Goal: Transaction & Acquisition: Purchase product/service

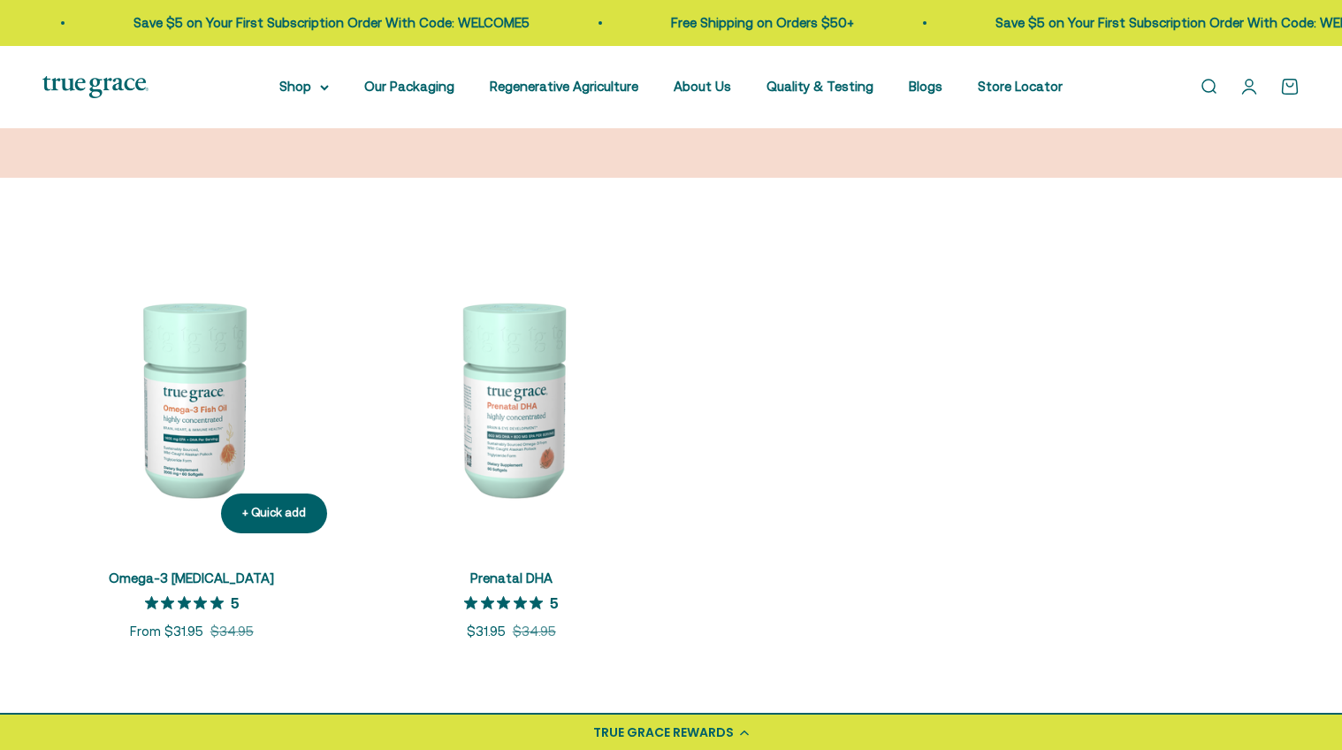
click at [172, 574] on link "Omega-3 [MEDICAL_DATA]" at bounding box center [191, 577] width 165 height 15
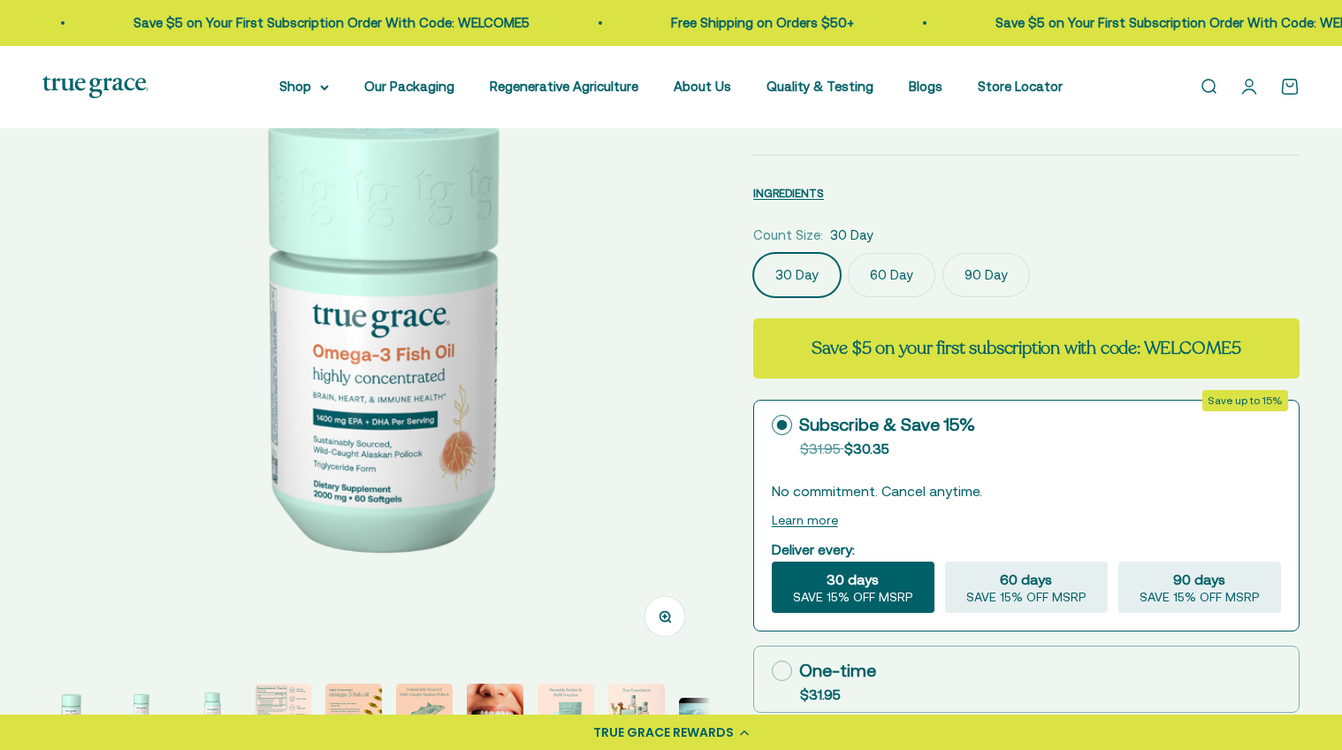
select select "3"
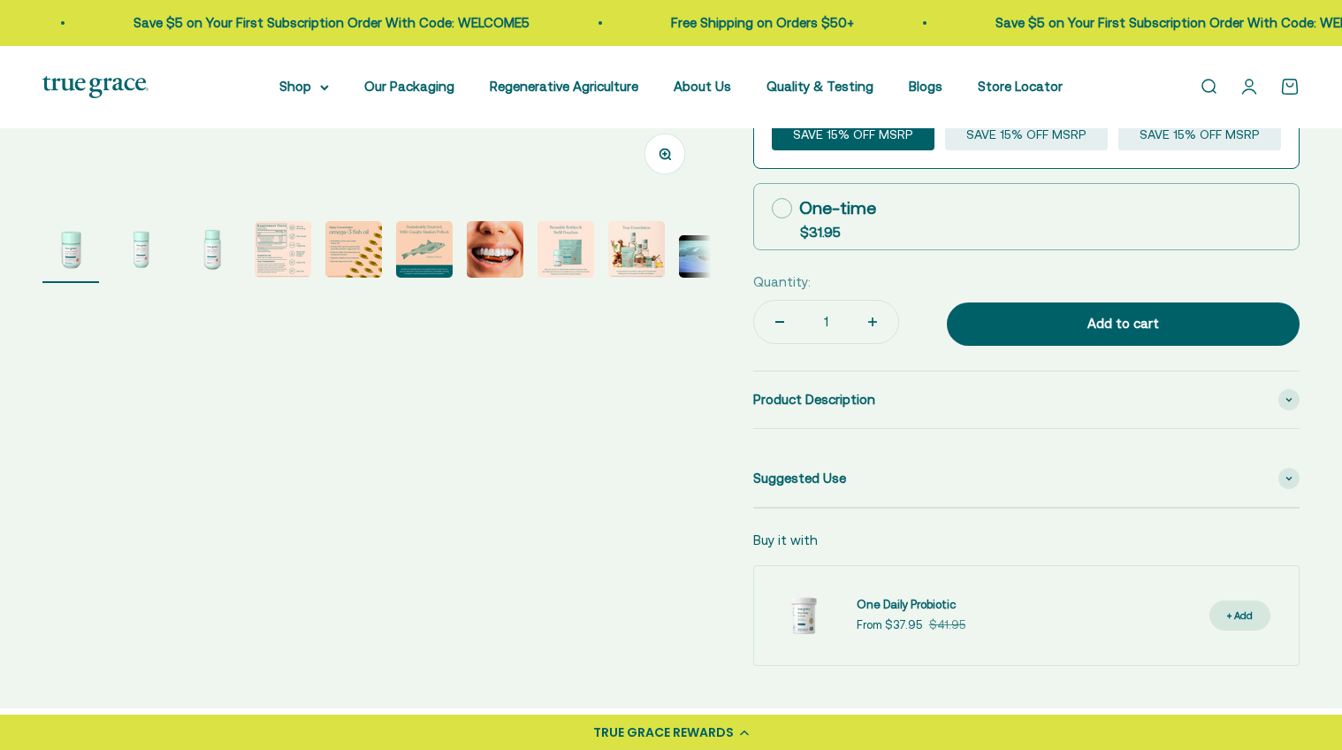
scroll to position [545, 0]
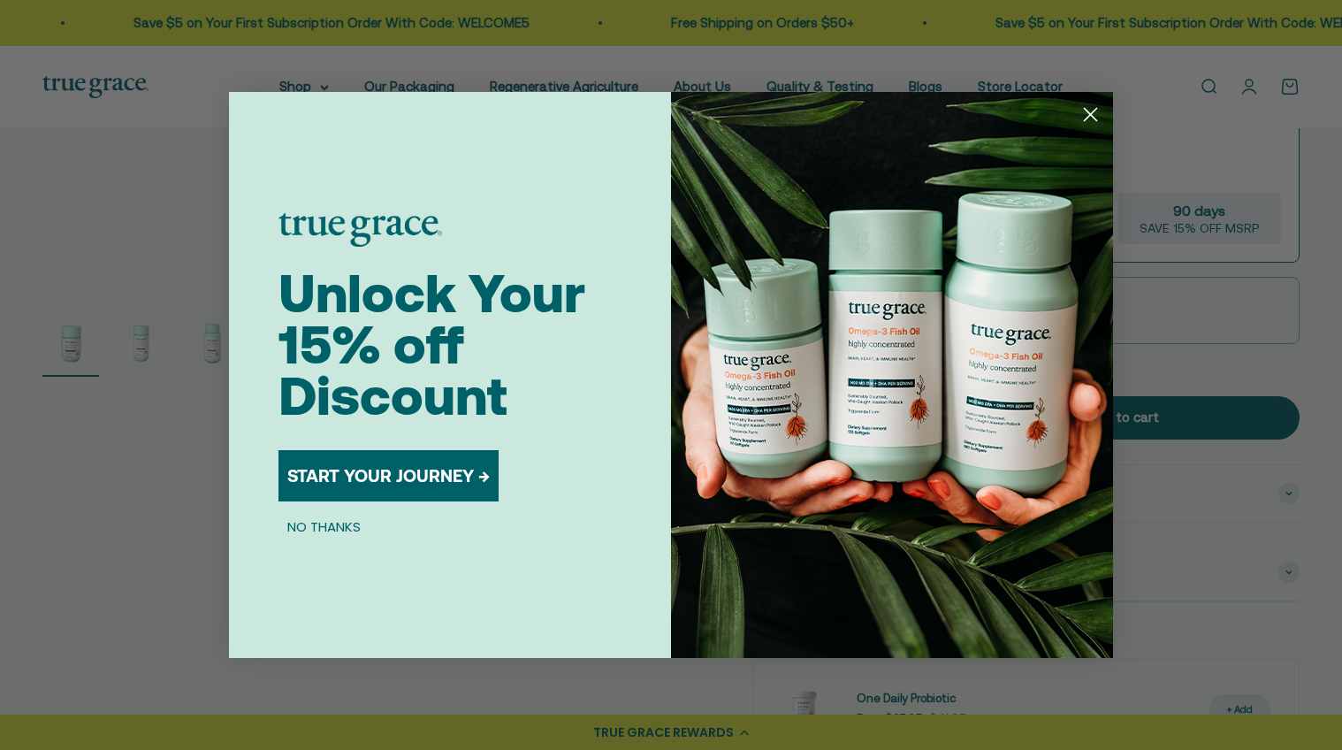
click at [281, 318] on span "Unlock Your 15% off Discount" at bounding box center [432, 345] width 307 height 164
click at [1085, 114] on circle "Close dialog" at bounding box center [1090, 114] width 29 height 29
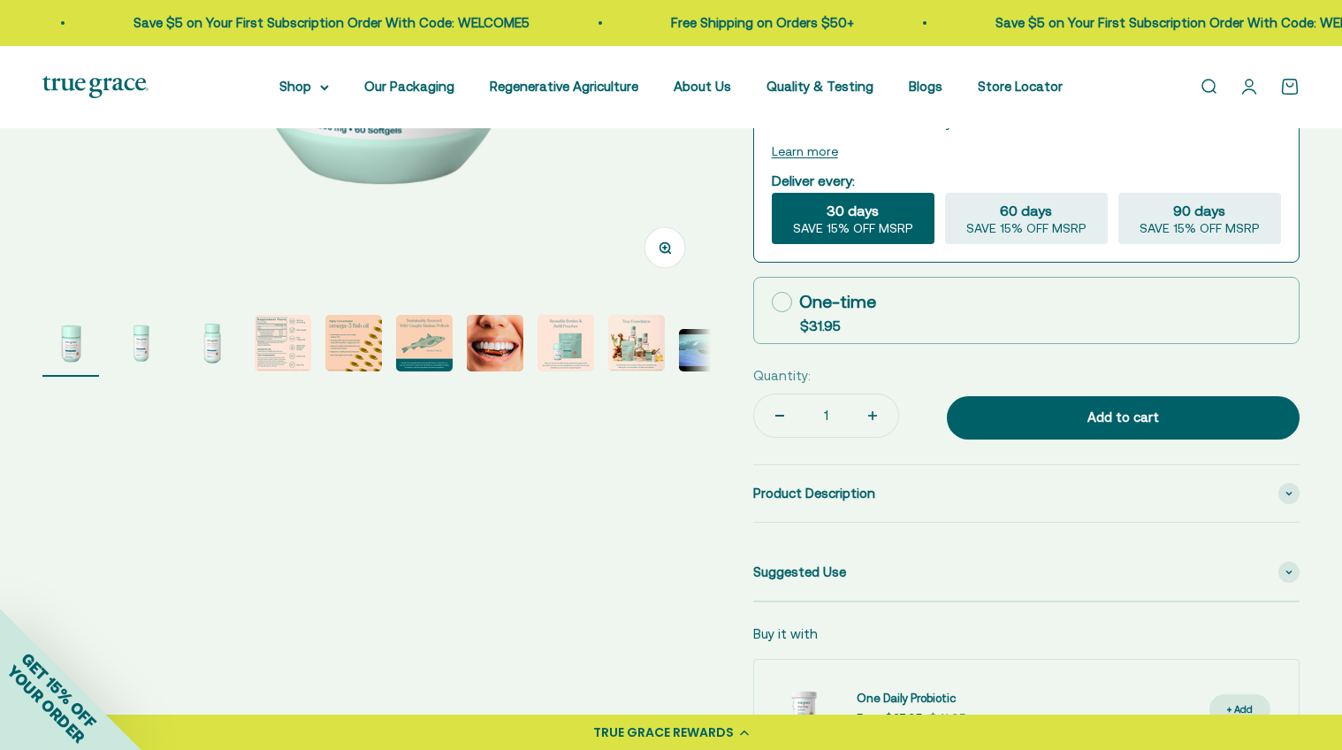
click at [294, 358] on img "Go to item 4" at bounding box center [283, 343] width 57 height 57
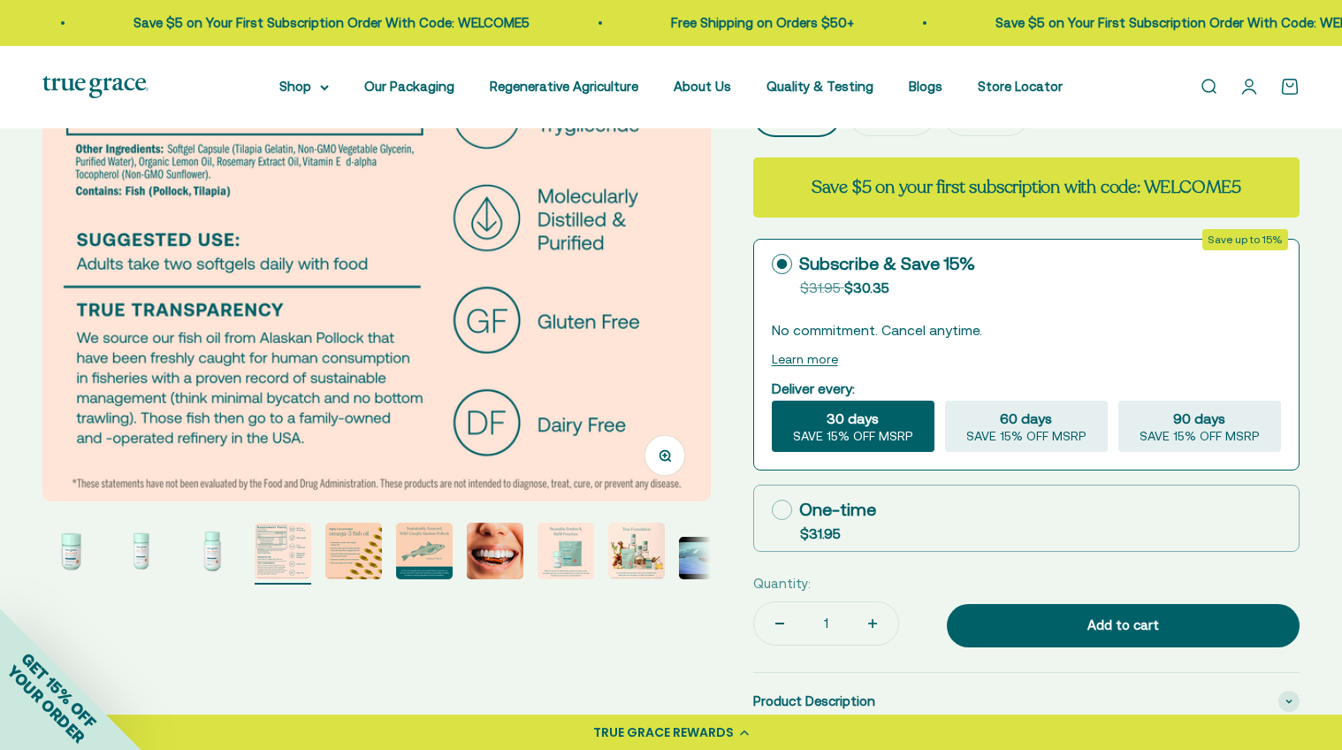
scroll to position [398, 0]
